Goal: Use online tool/utility: Use online tool/utility

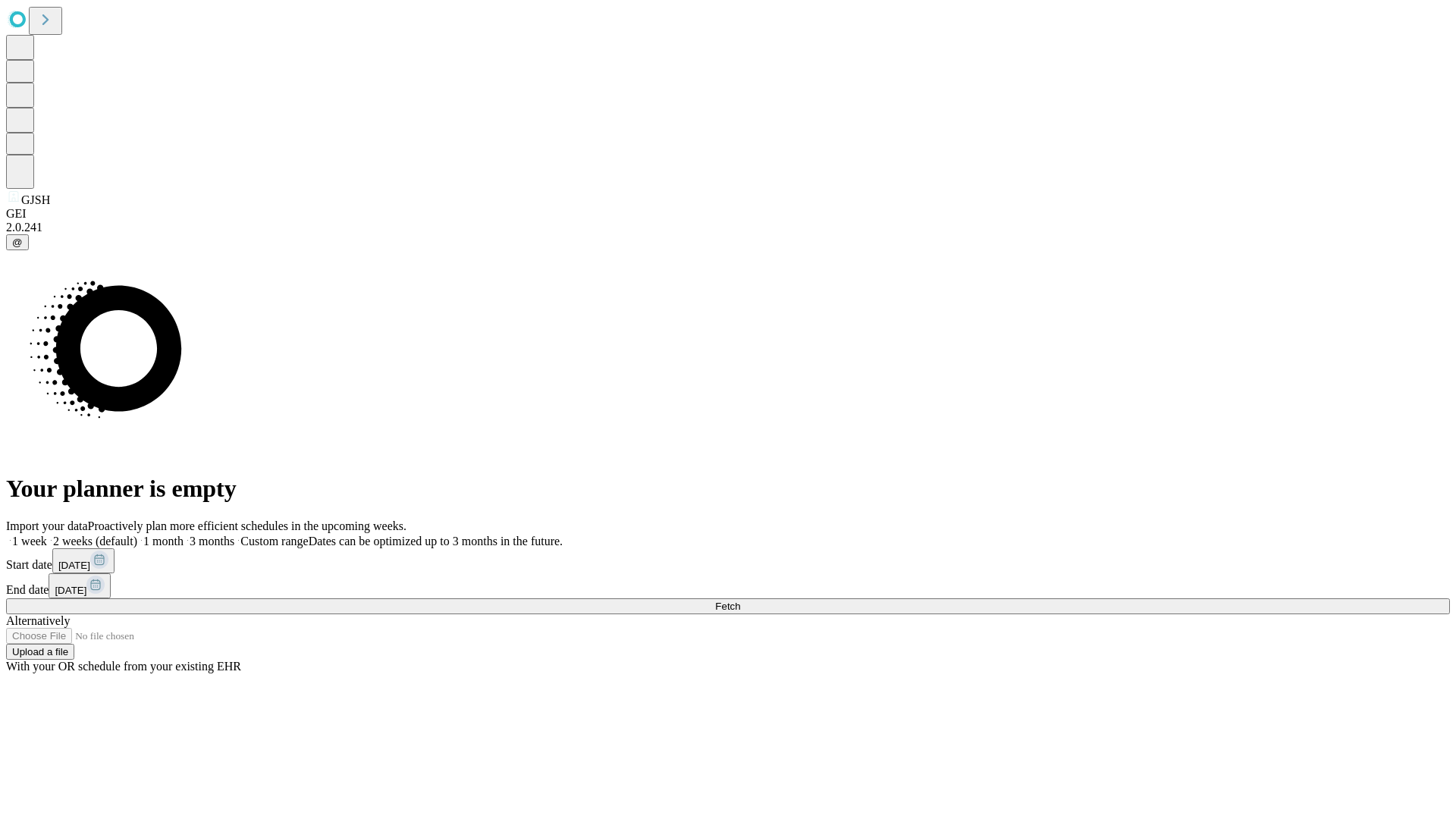
click at [740, 601] on span "Fetch" at bounding box center [727, 606] width 25 height 11
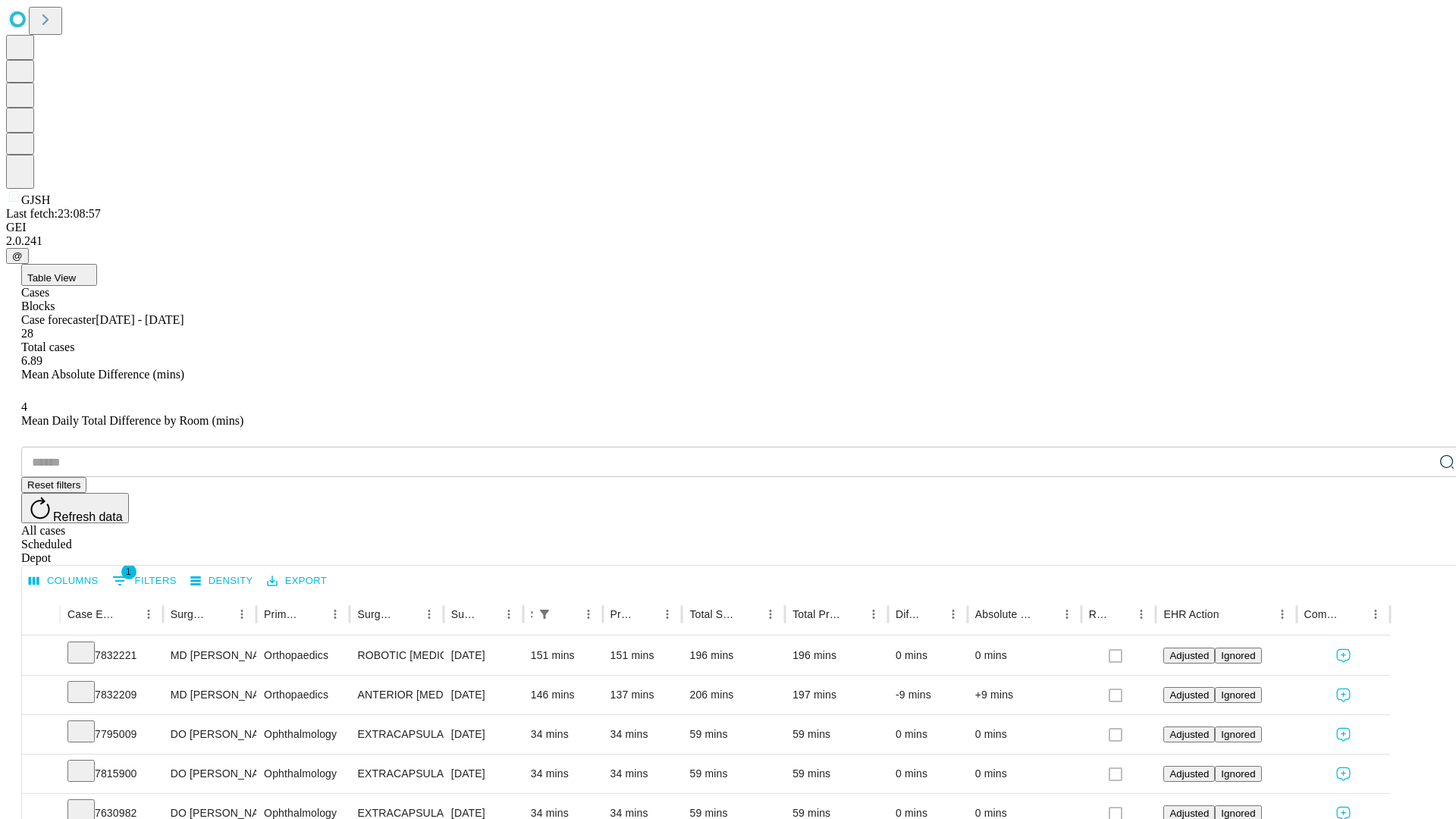
click at [75, 272] on span "Table View" at bounding box center [51, 277] width 49 height 11
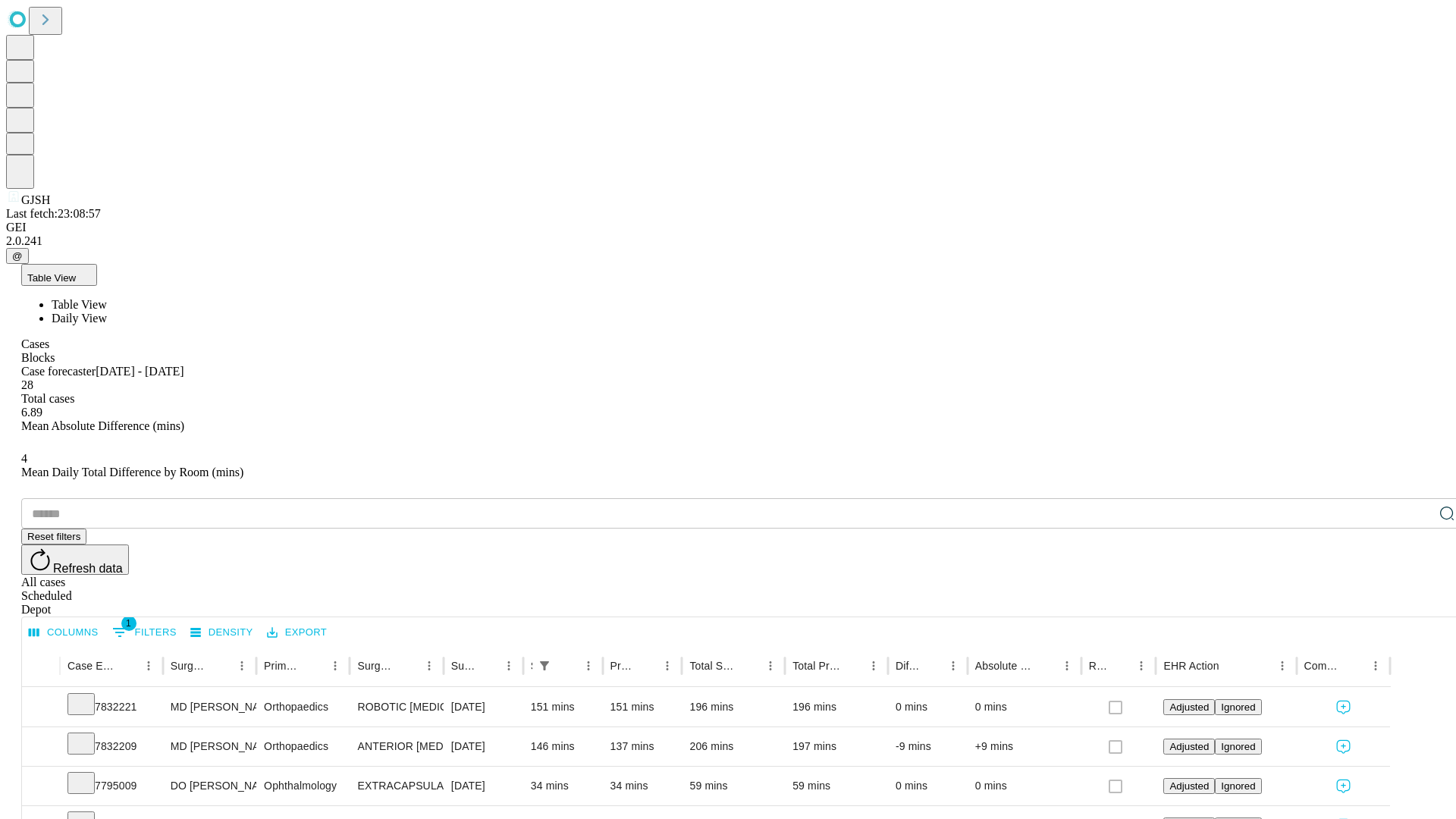
click at [107, 312] on span "Daily View" at bounding box center [79, 318] width 56 height 13
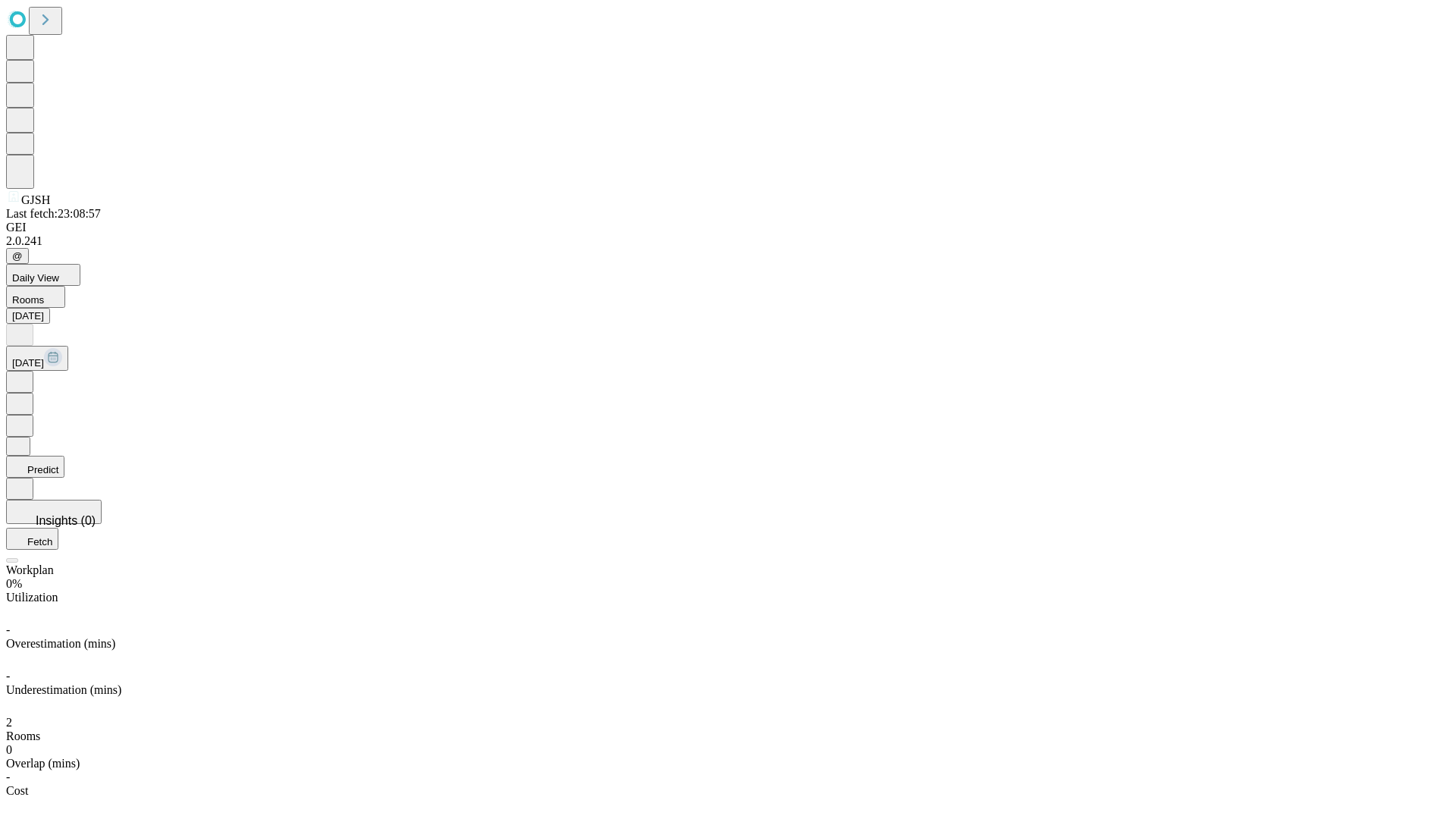
click at [65, 456] on button "Predict" at bounding box center [35, 467] width 59 height 22
